Goal: Task Accomplishment & Management: Manage account settings

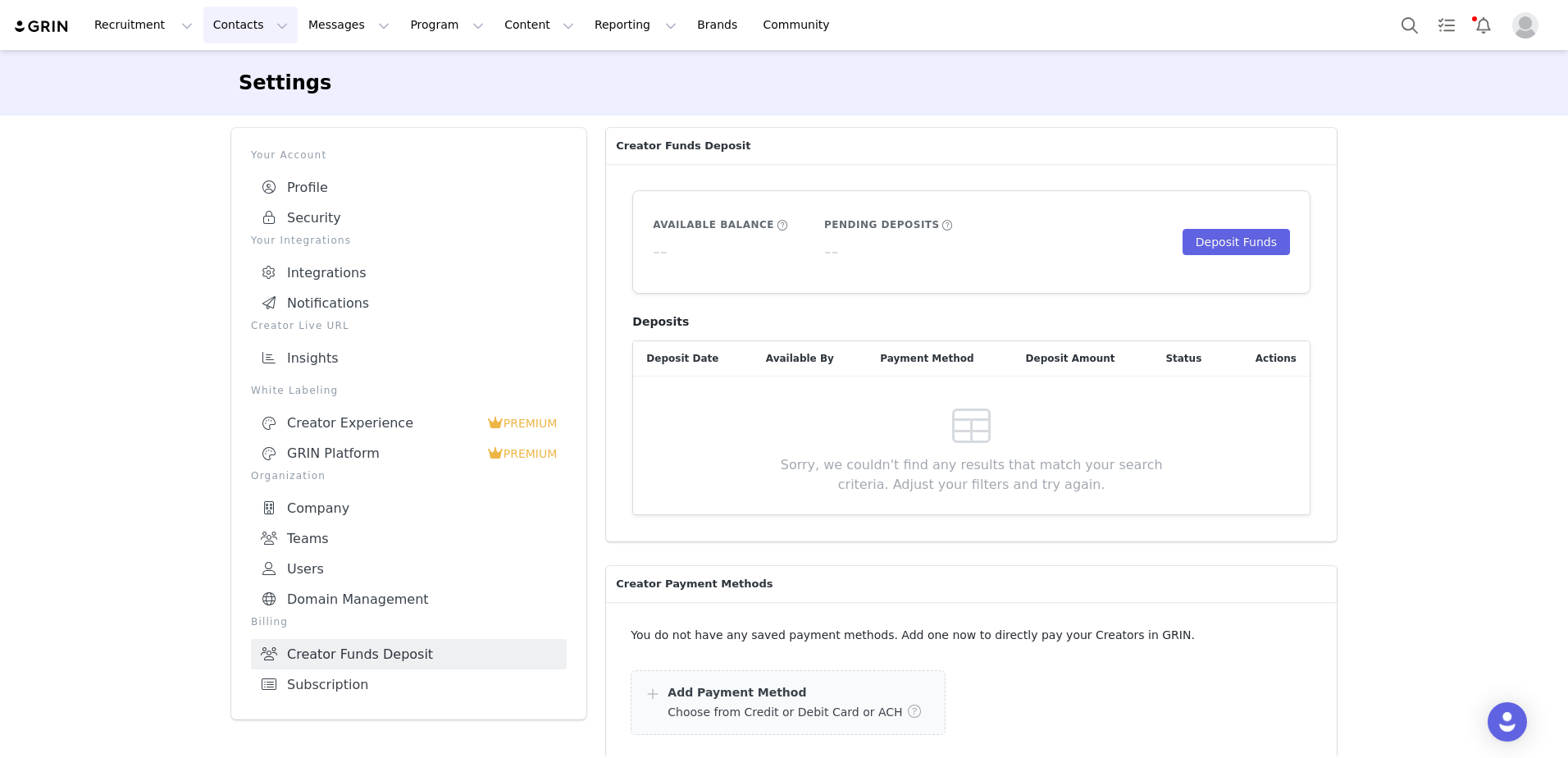
click at [209, 28] on button "Contacts Contacts" at bounding box center [250, 25] width 94 height 37
click at [232, 70] on p "Creators" at bounding box center [225, 73] width 50 height 17
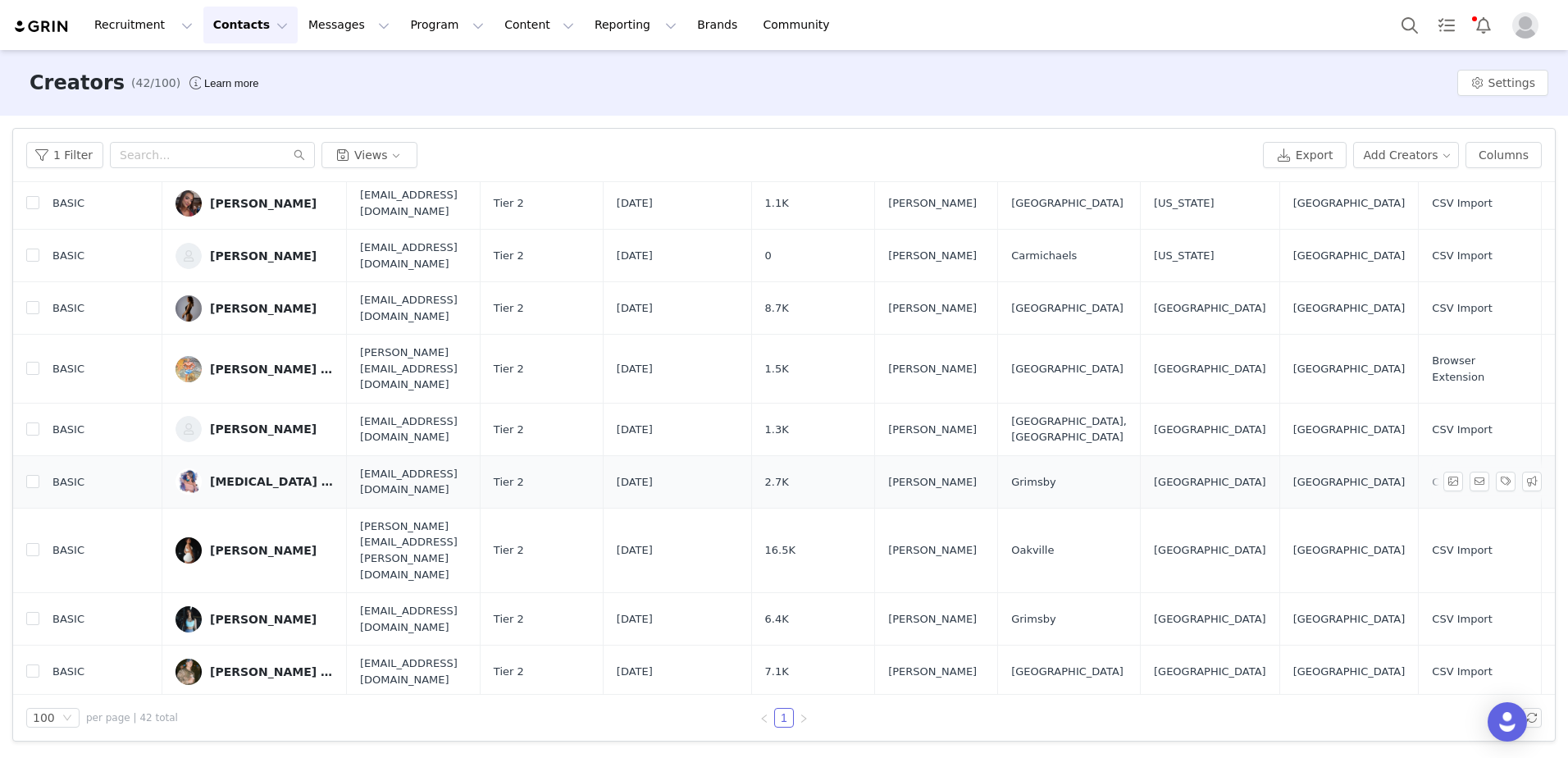
scroll to position [574, 0]
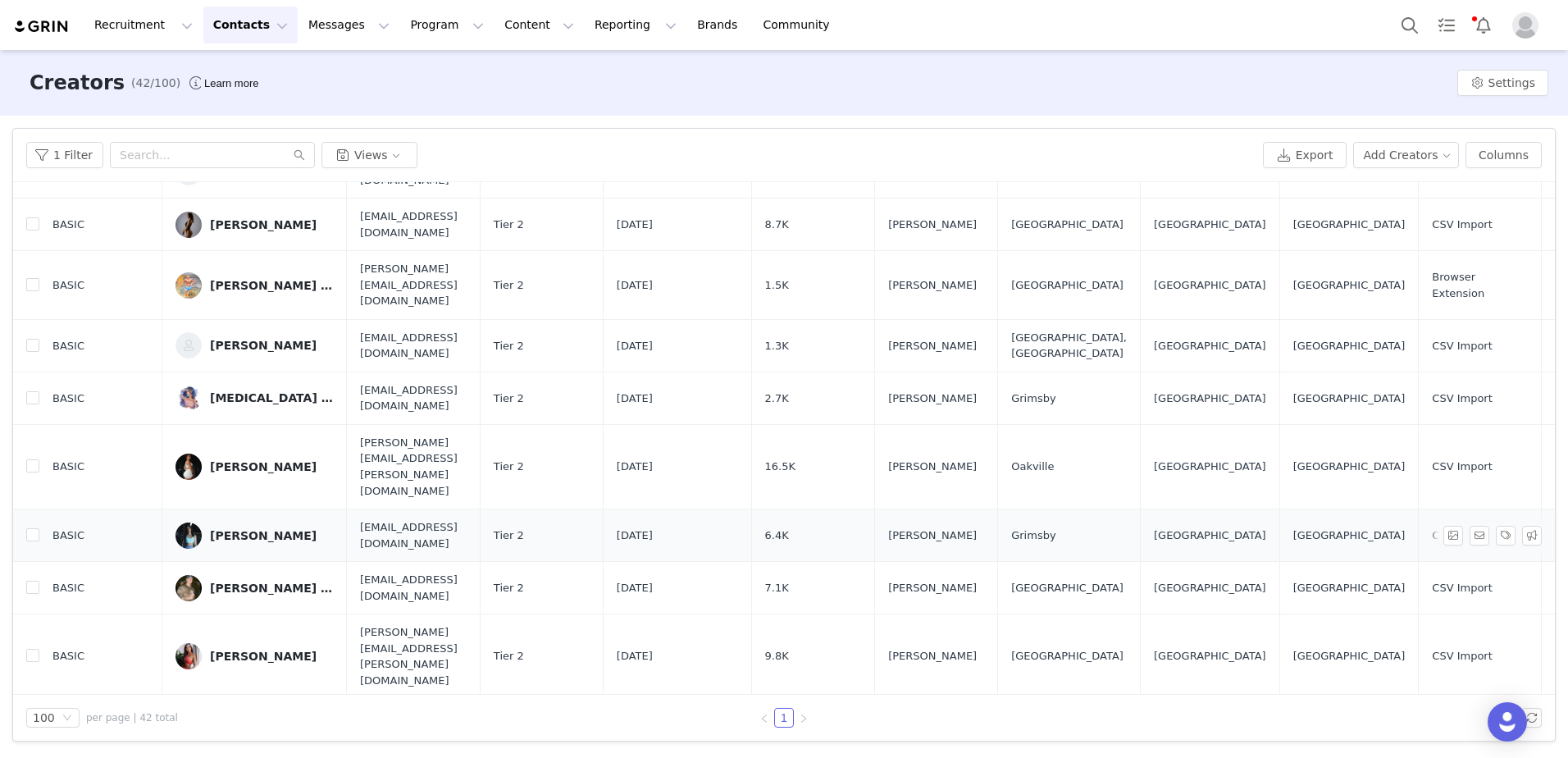
click at [250, 522] on link "[PERSON_NAME]" at bounding box center [254, 535] width 157 height 26
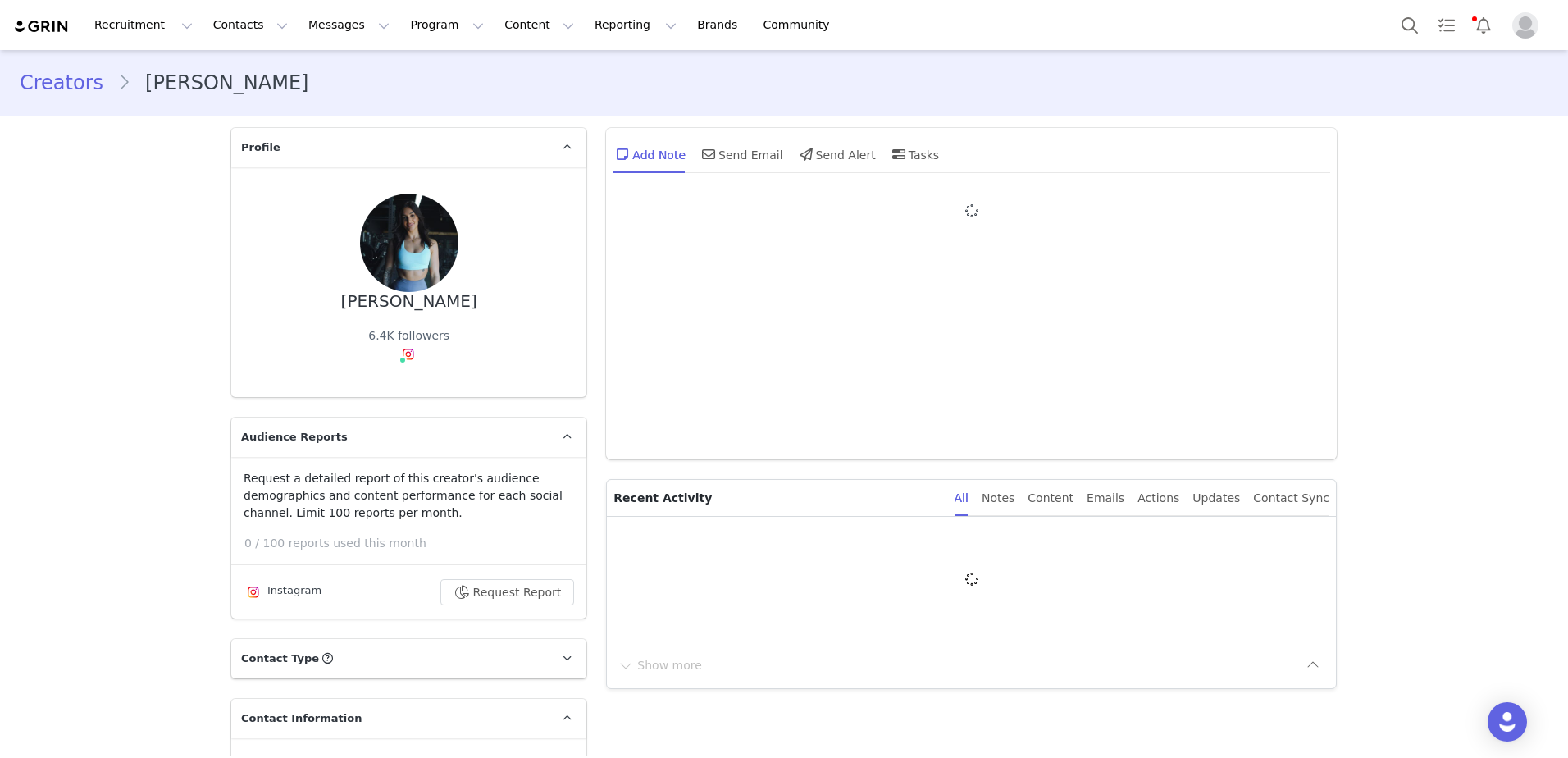
type input "+1 ([GEOGRAPHIC_DATA])"
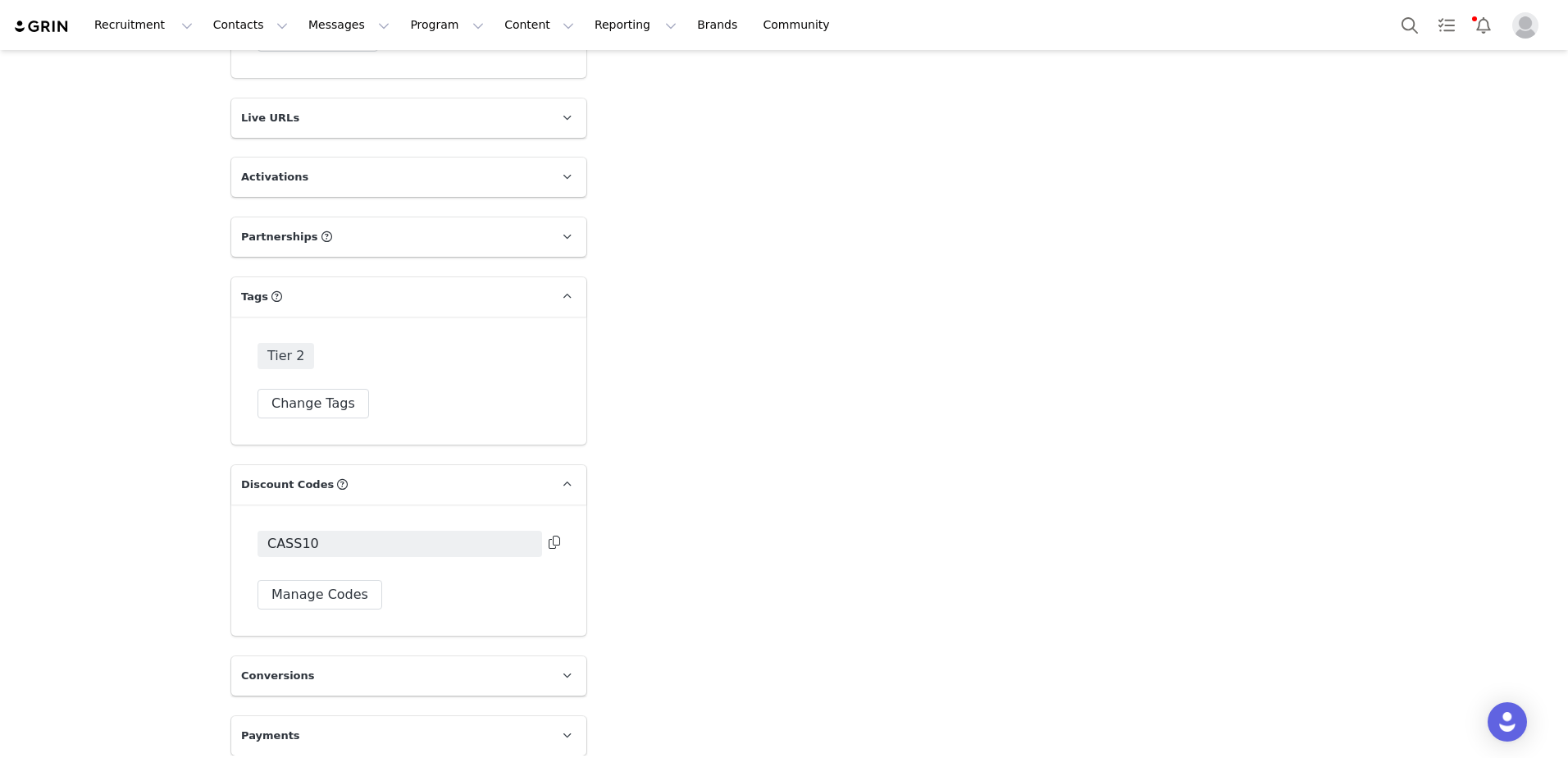
scroll to position [2558, 0]
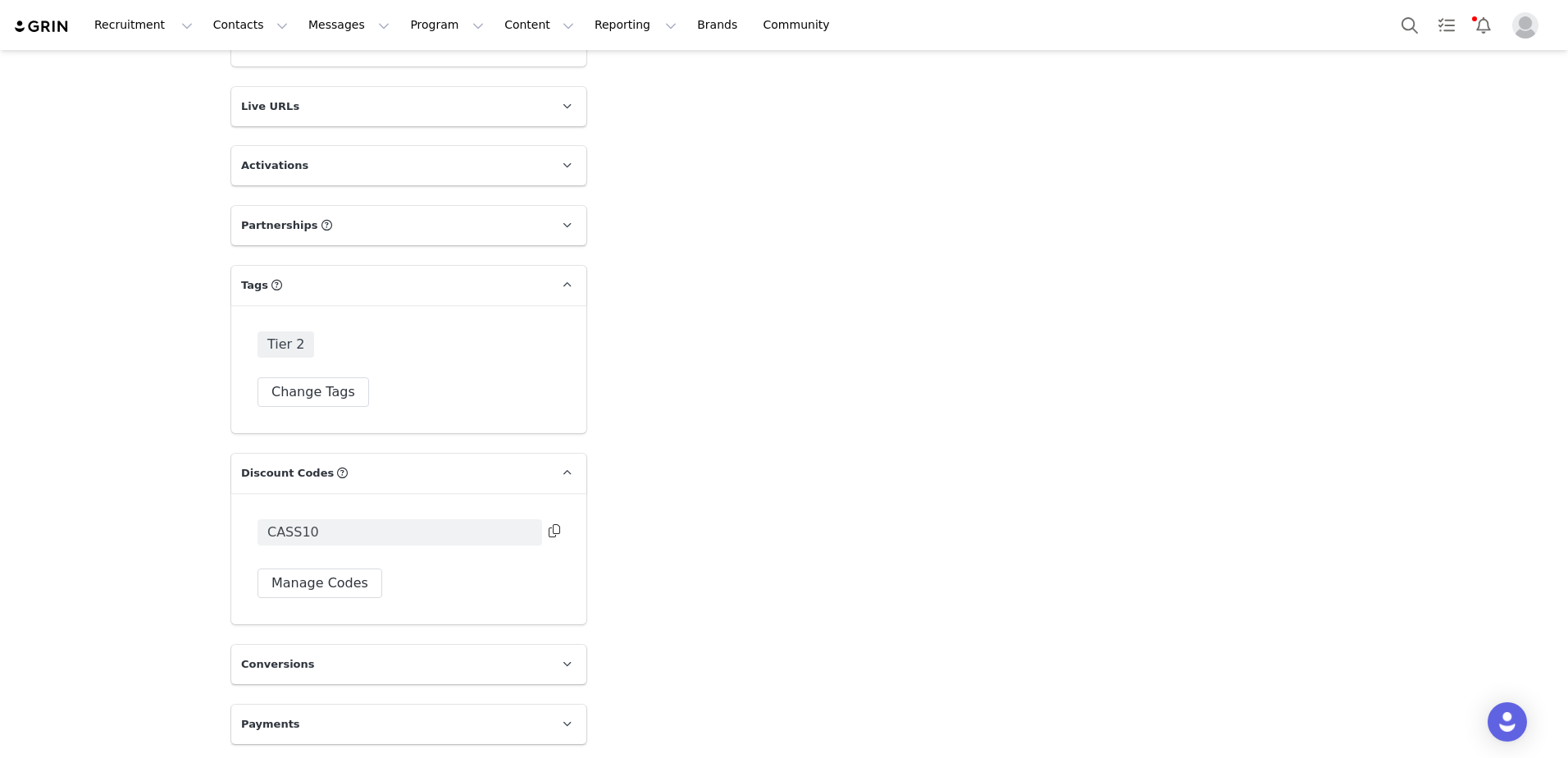
click at [395, 524] on span "CASS10" at bounding box center [399, 532] width 284 height 26
click at [329, 581] on button "Manage Codes" at bounding box center [320, 583] width 125 height 30
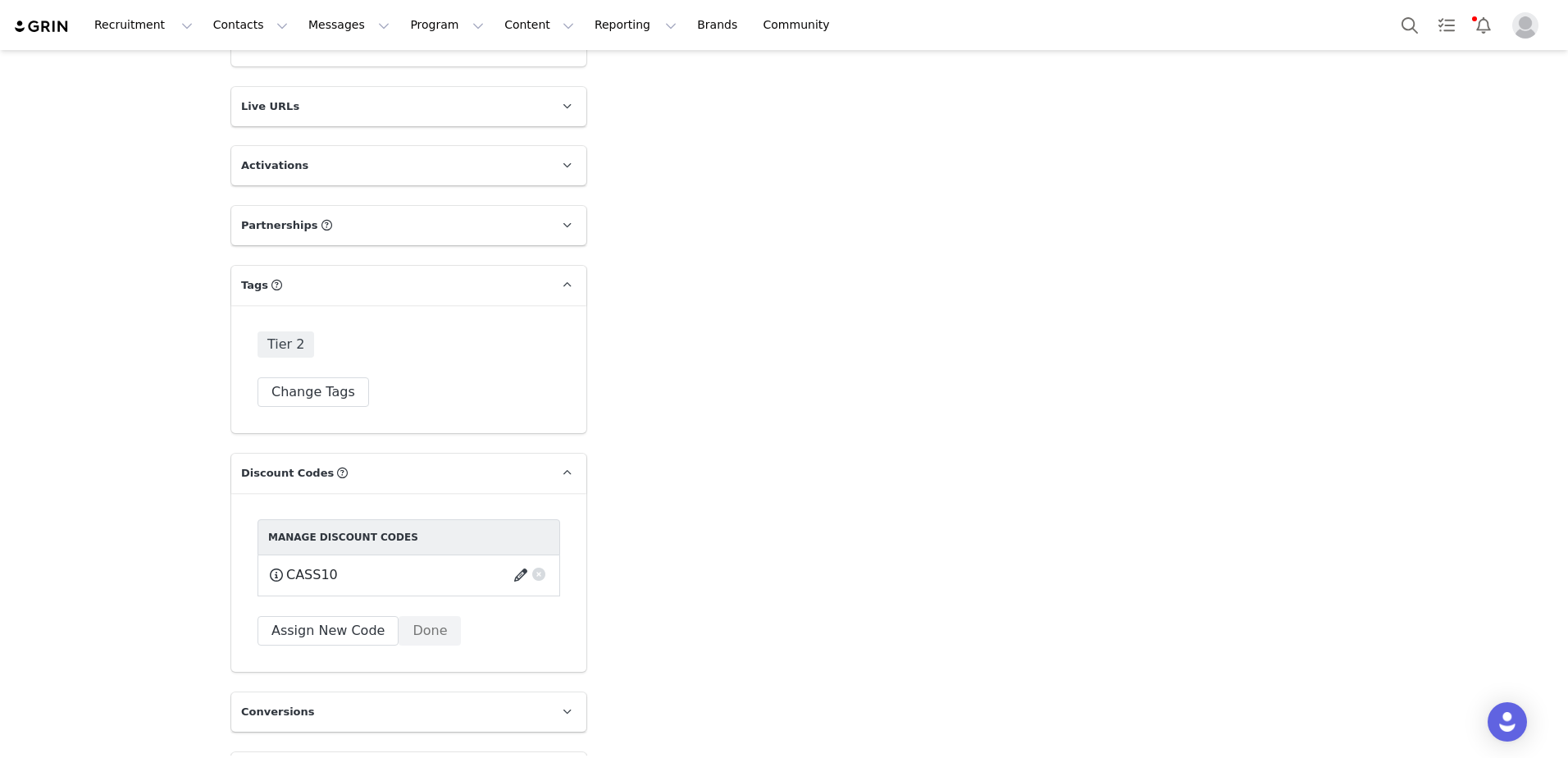
click at [514, 579] on button "button" at bounding box center [524, 574] width 22 height 26
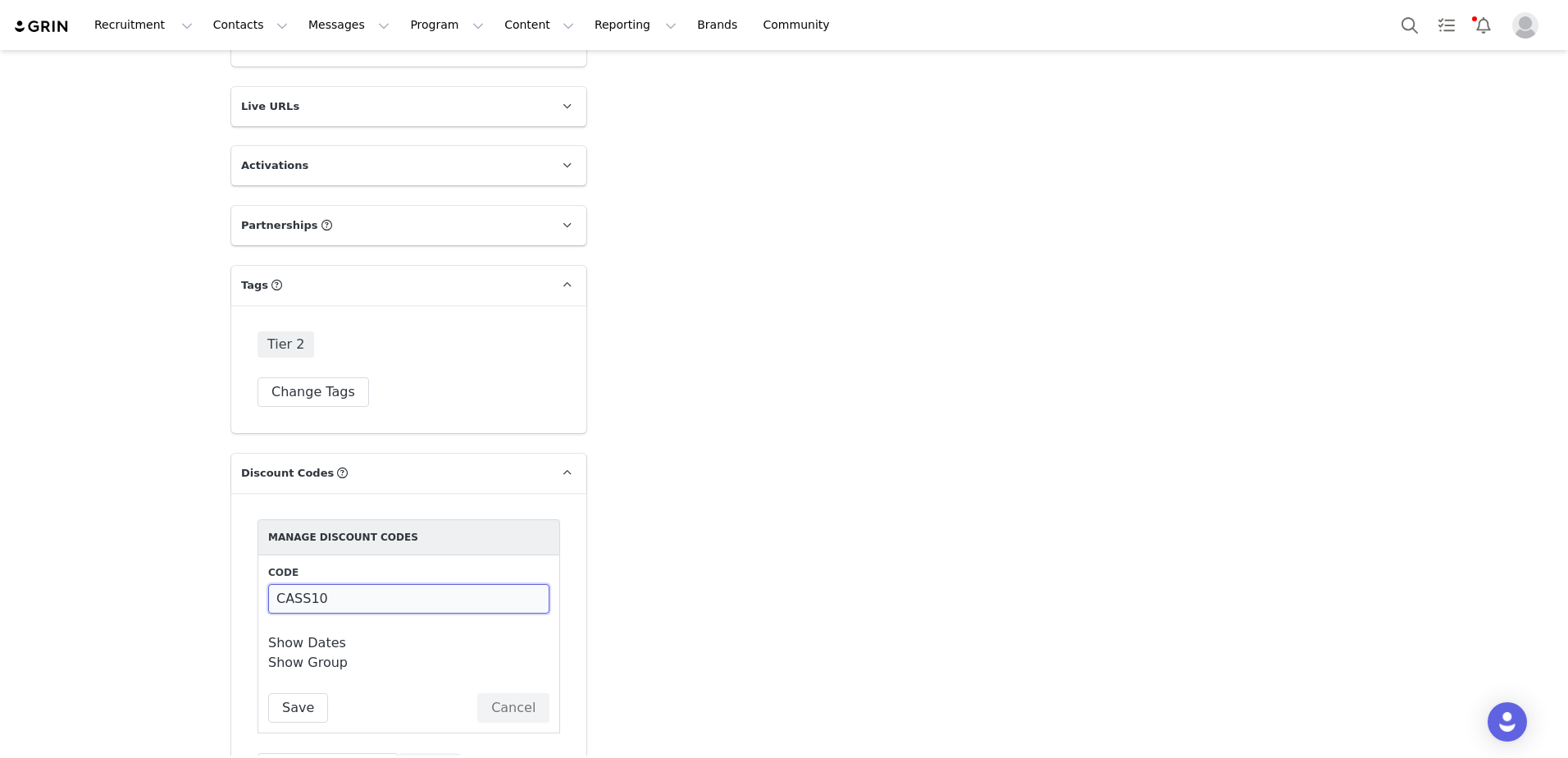
click at [352, 598] on input "CASS10" at bounding box center [409, 598] width 282 height 30
type input "CASS"
click at [290, 704] on button "Save" at bounding box center [298, 708] width 60 height 30
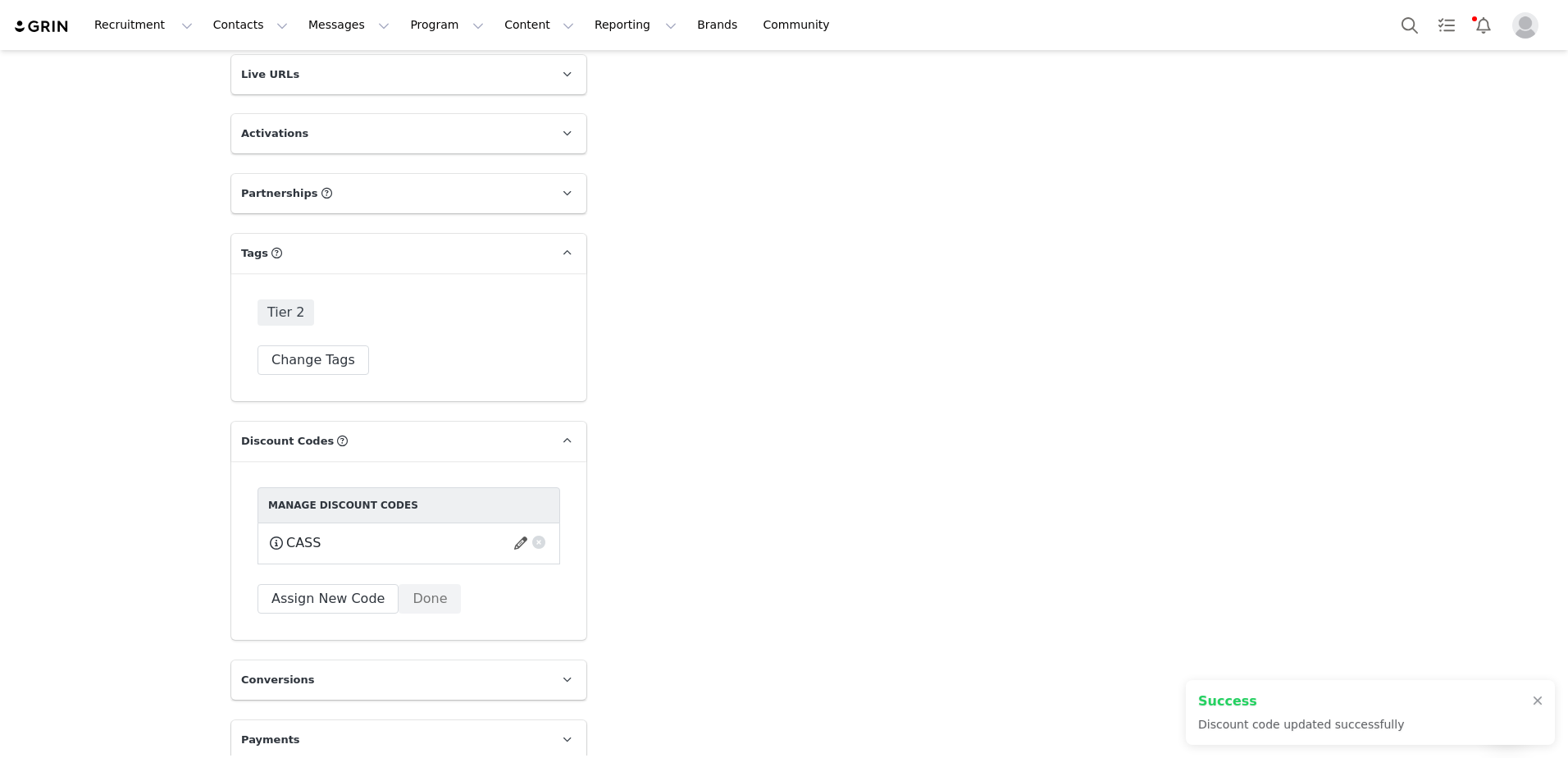
scroll to position [2605, 0]
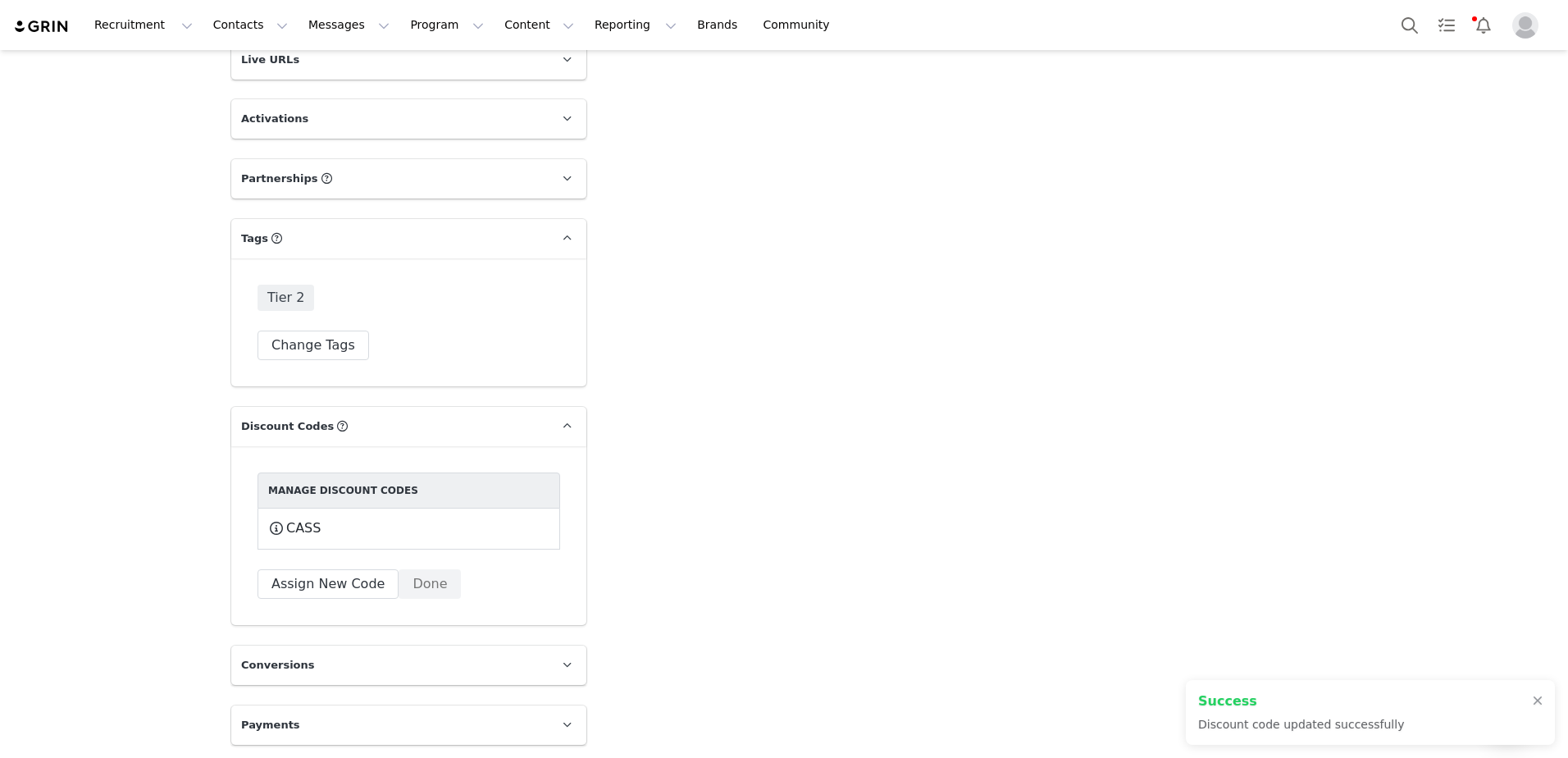
click at [37, 20] on img at bounding box center [41, 26] width 57 height 15
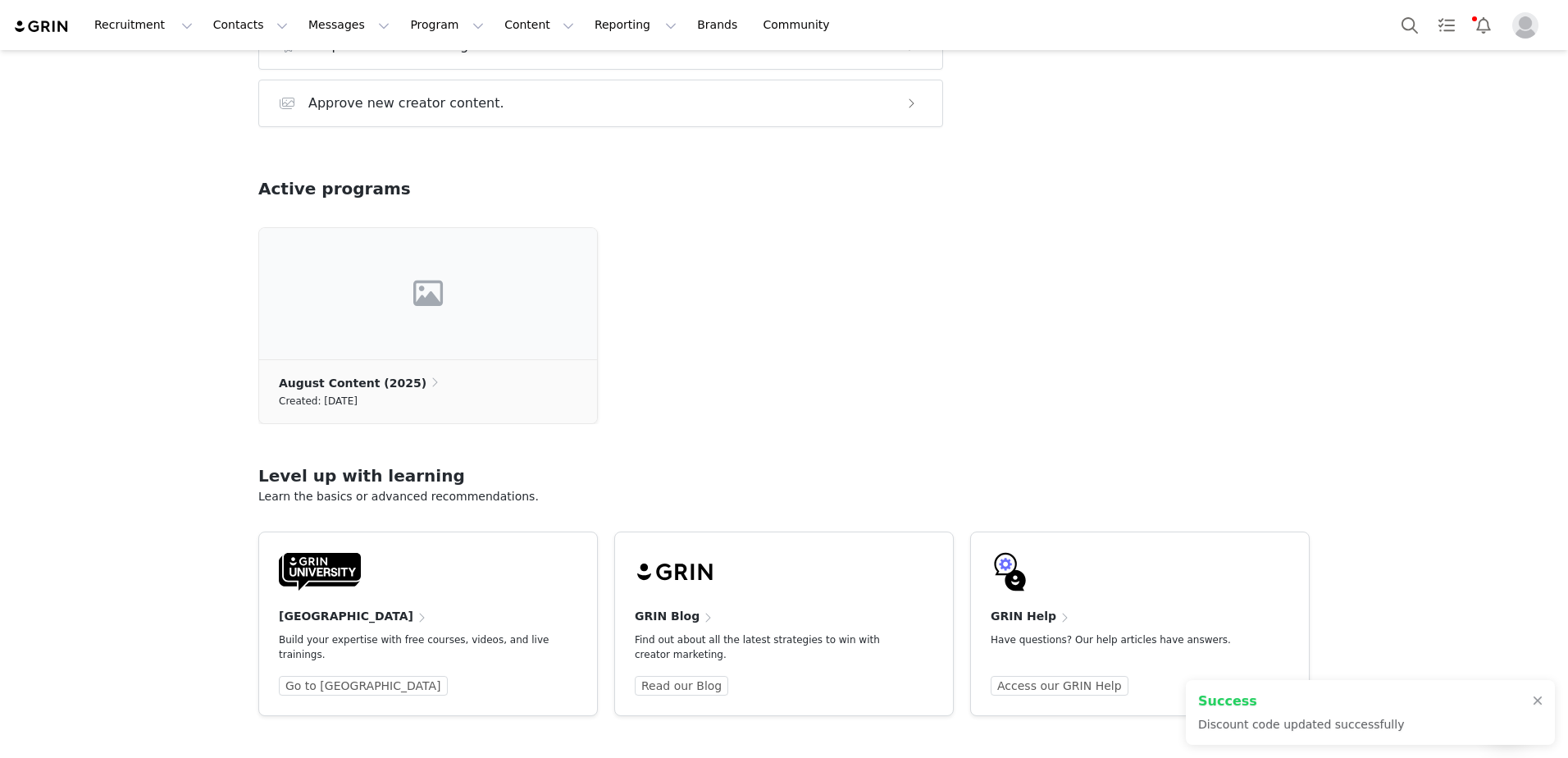
scroll to position [389, 0]
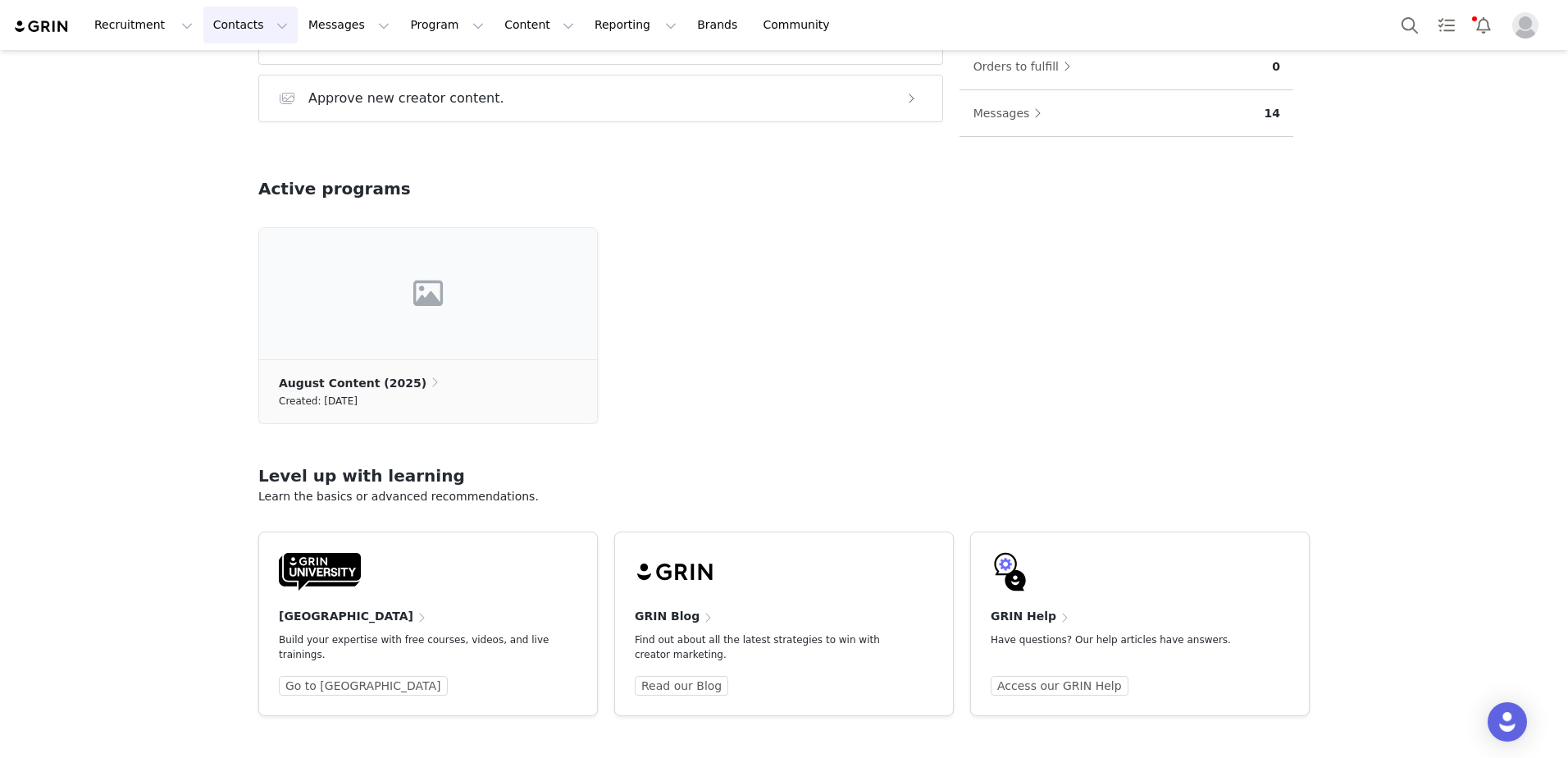
click at [218, 33] on button "Contacts Contacts" at bounding box center [250, 25] width 94 height 37
click at [228, 70] on p "Creators" at bounding box center [225, 73] width 50 height 17
